Goal: Task Accomplishment & Management: Complete application form

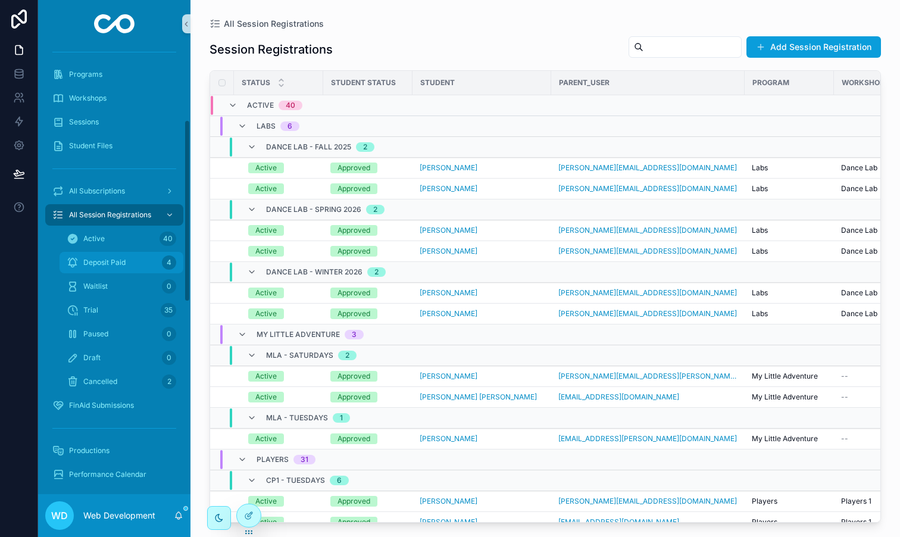
scroll to position [177, 0]
click at [102, 143] on span "Student Files" at bounding box center [90, 147] width 43 height 10
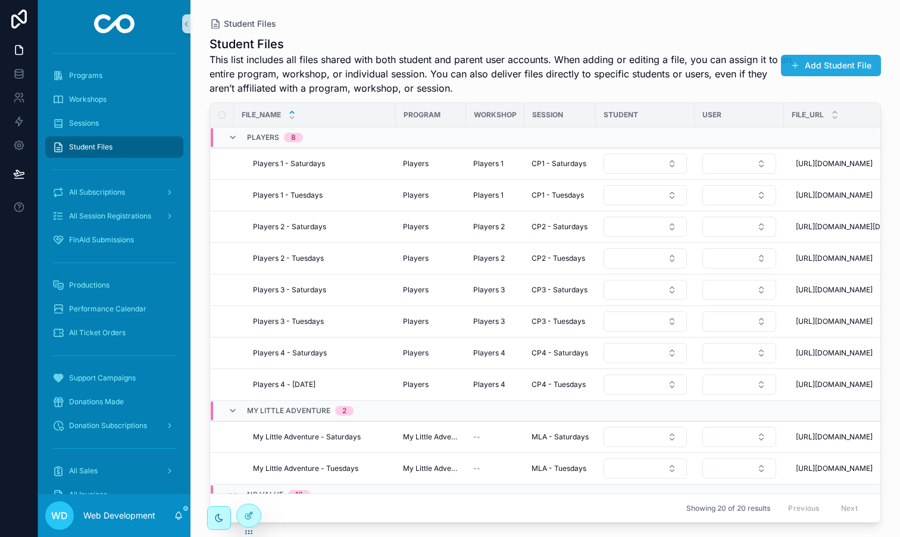
click at [835, 57] on button "Add Student File" at bounding box center [831, 65] width 100 height 21
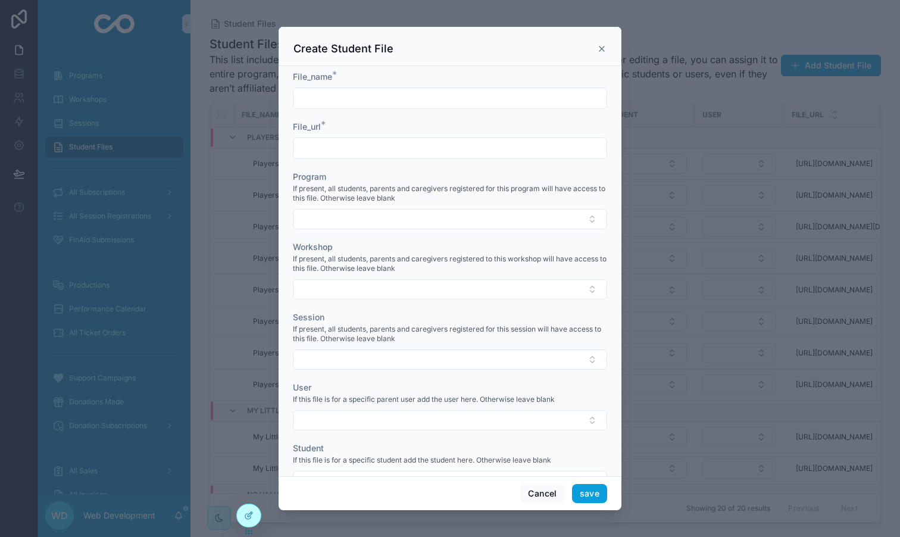
click at [396, 98] on input "scrollable content" at bounding box center [450, 98] width 313 height 17
type input "**********"
click at [367, 146] on input "scrollable content" at bounding box center [450, 148] width 313 height 17
type input "**********"
click at [344, 217] on button "Select Button" at bounding box center [450, 219] width 314 height 20
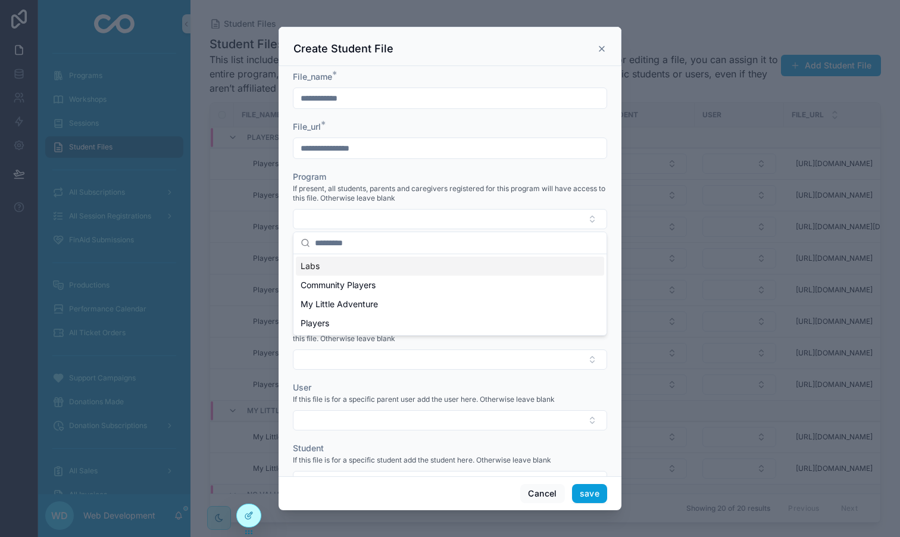
click at [338, 258] on div "Labs" at bounding box center [450, 266] width 308 height 19
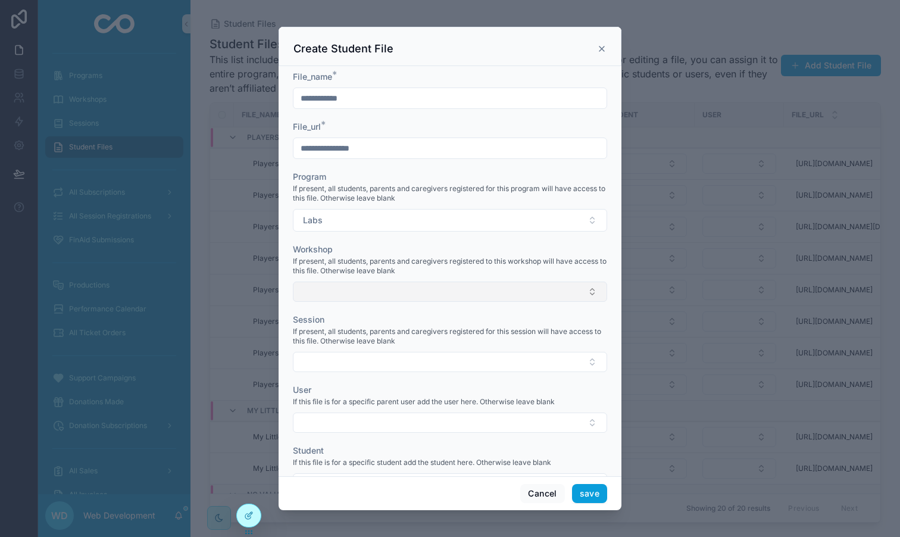
click at [344, 282] on button "Select Button" at bounding box center [450, 292] width 314 height 20
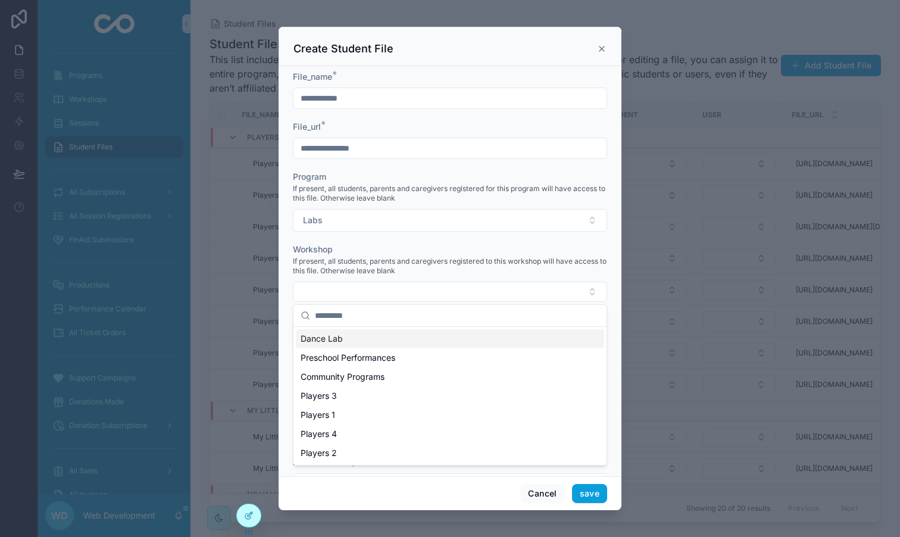
click at [346, 342] on div "Dance Lab" at bounding box center [450, 338] width 308 height 19
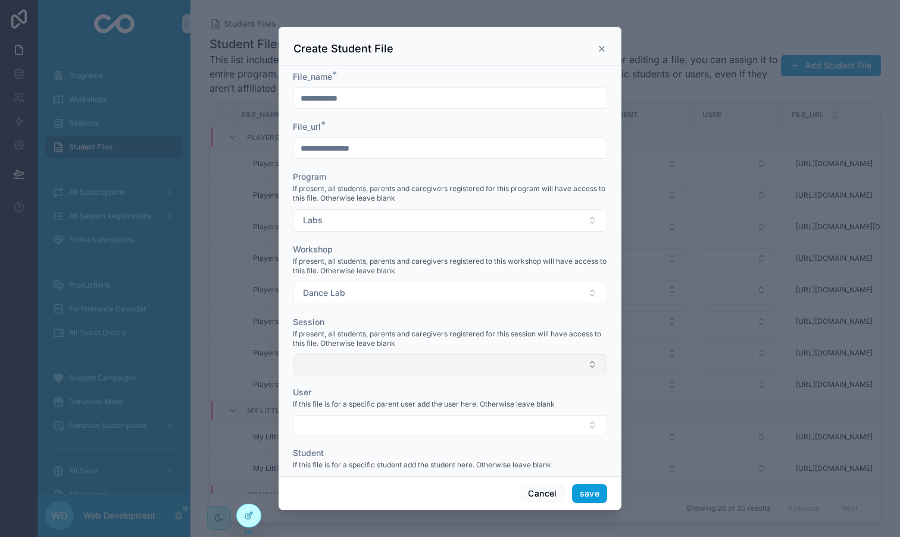
click at [346, 362] on button "Select Button" at bounding box center [450, 364] width 314 height 20
click at [352, 338] on span "If present, all students, parents and caregivers registered for this session wi…" at bounding box center [450, 338] width 314 height 19
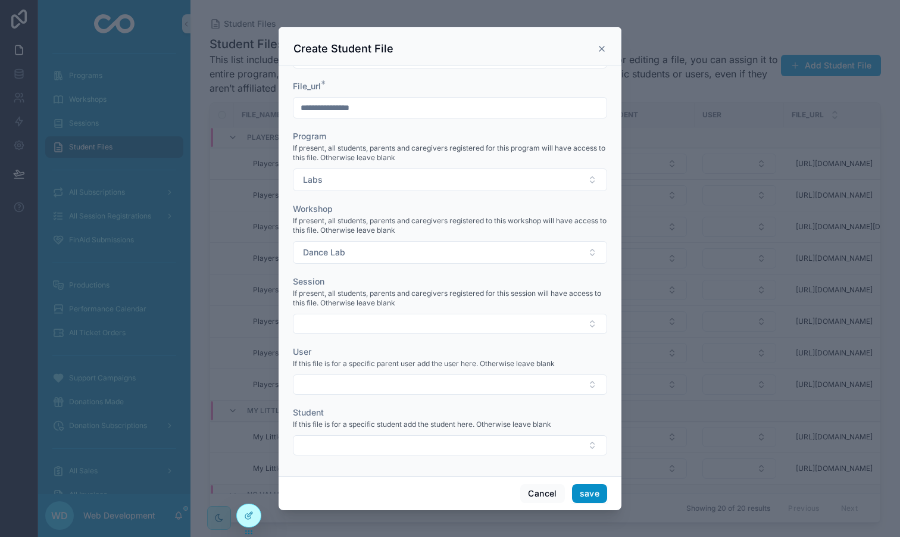
click at [592, 495] on button "save" at bounding box center [589, 493] width 35 height 19
